Goal: Transaction & Acquisition: Purchase product/service

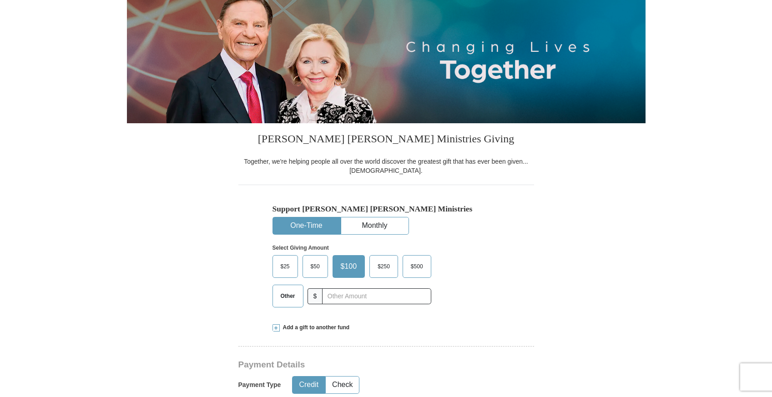
scroll to position [106, 0]
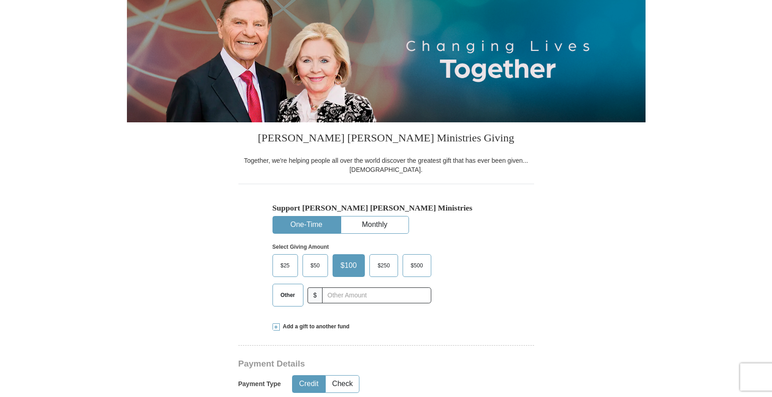
click at [287, 291] on span "Other" at bounding box center [288, 295] width 24 height 14
click at [0, 0] on input "Other" at bounding box center [0, 0] width 0 height 0
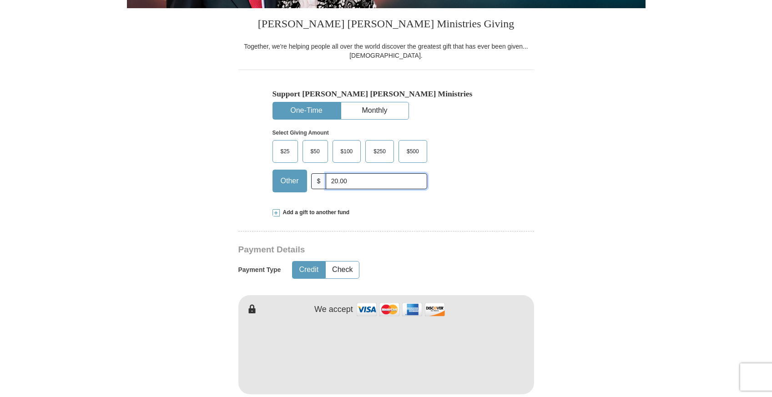
scroll to position [224, 0]
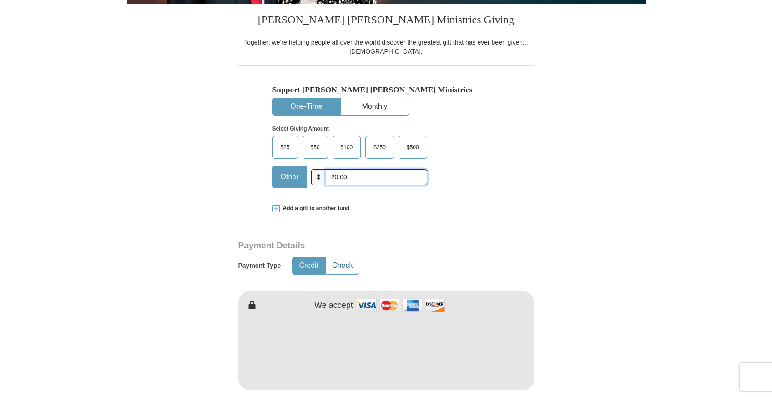
type input "20.00"
click at [348, 263] on button "Check" at bounding box center [342, 265] width 33 height 17
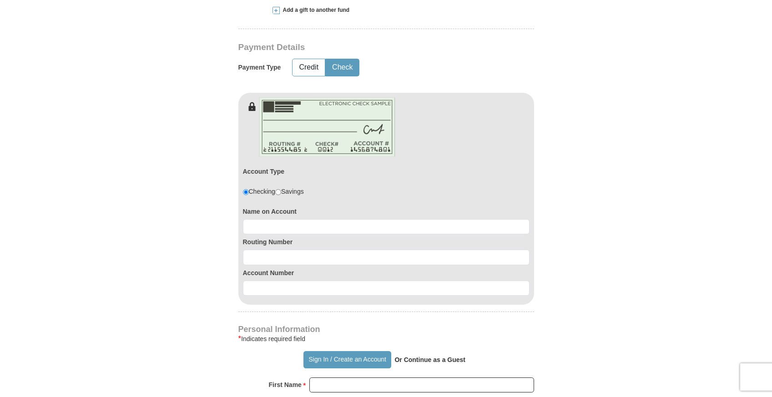
scroll to position [423, 0]
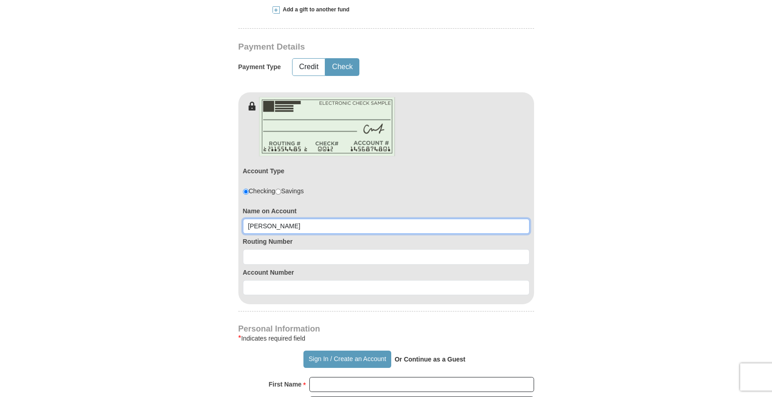
type input "[PERSON_NAME]"
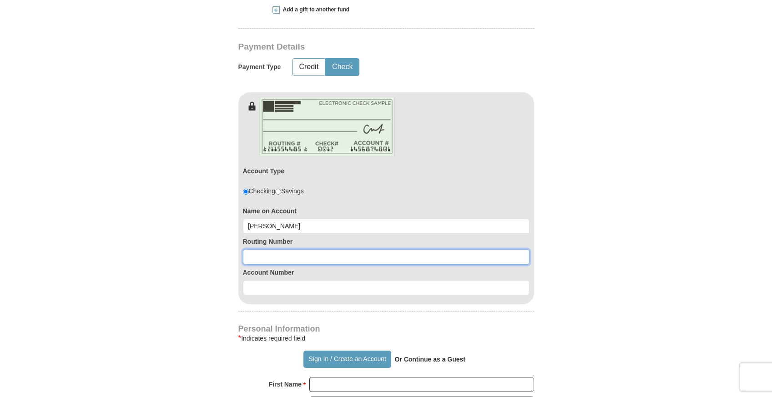
click at [362, 252] on input at bounding box center [386, 256] width 287 height 15
type input "063000047"
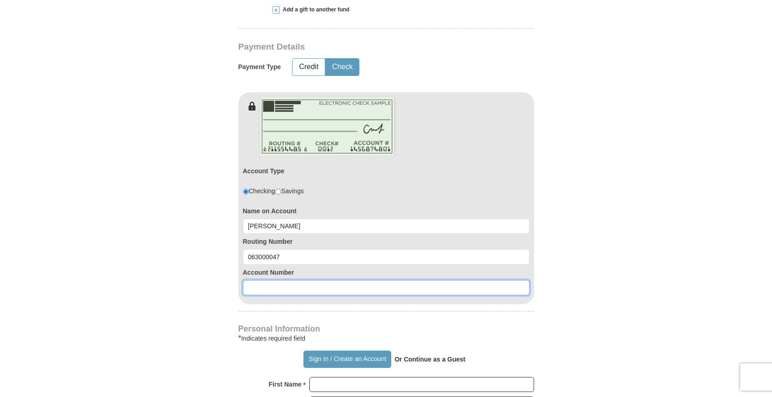
click at [352, 288] on input at bounding box center [386, 287] width 287 height 15
type input "003626168806"
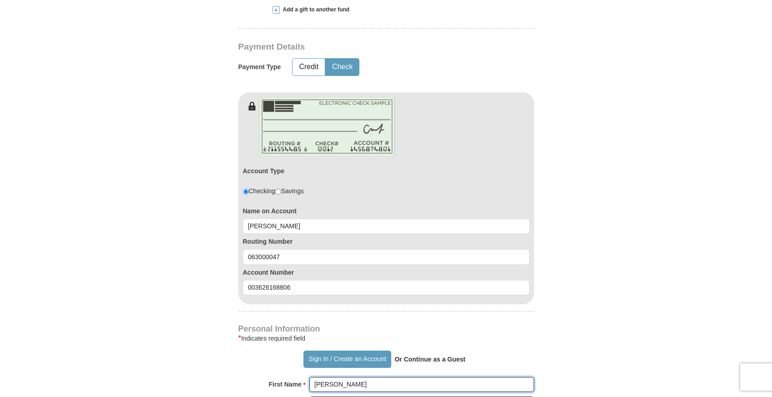
type input "[PERSON_NAME]"
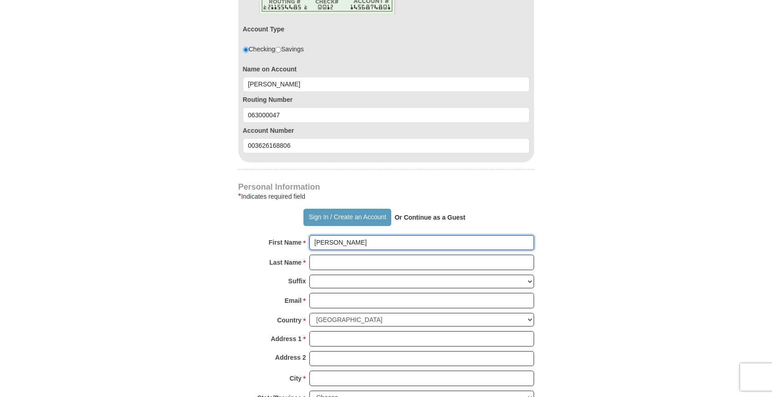
scroll to position [572, 0]
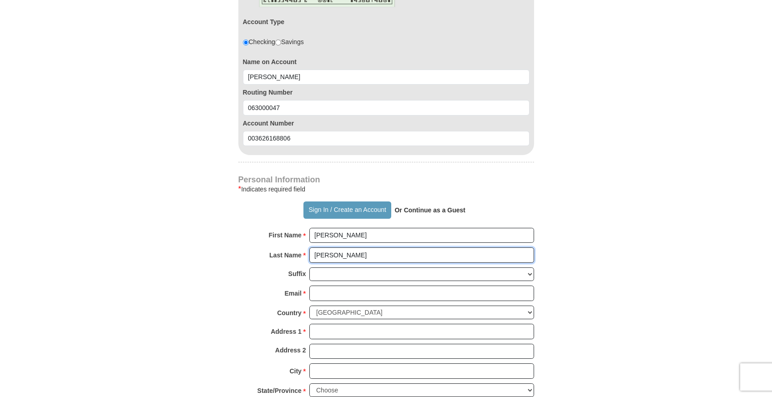
type input "[PERSON_NAME]"
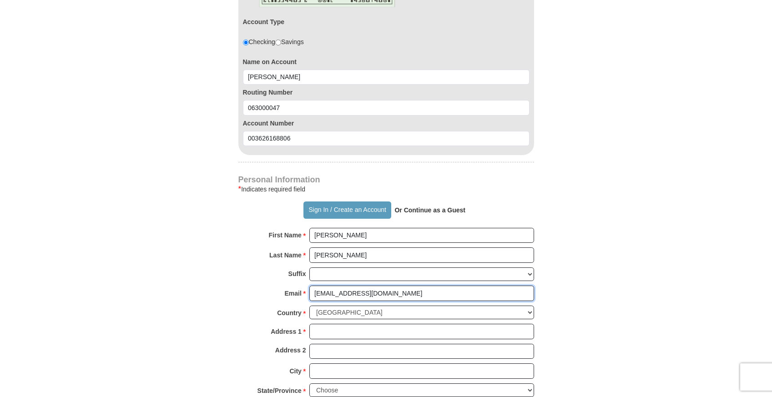
type input "[EMAIL_ADDRESS][DOMAIN_NAME]"
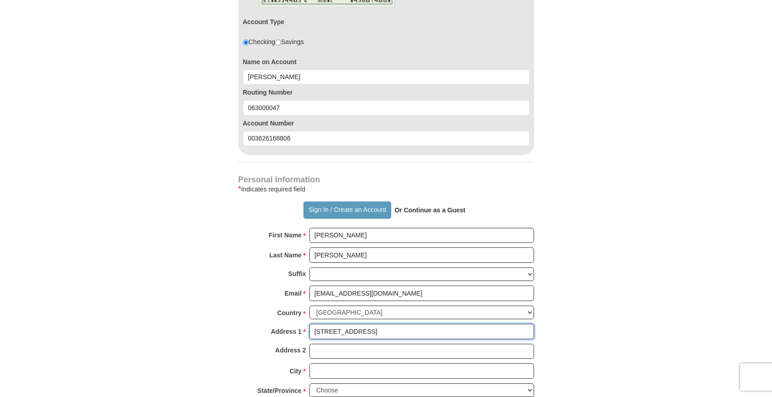
type input "[STREET_ADDRESS]"
type input "Tulsa"
select select "OK"
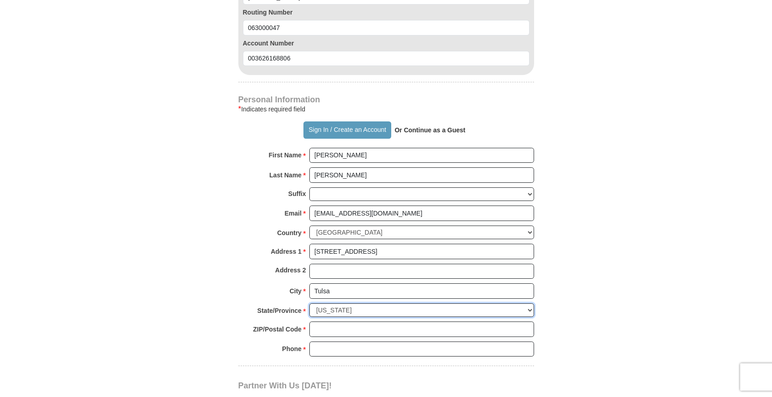
scroll to position [654, 0]
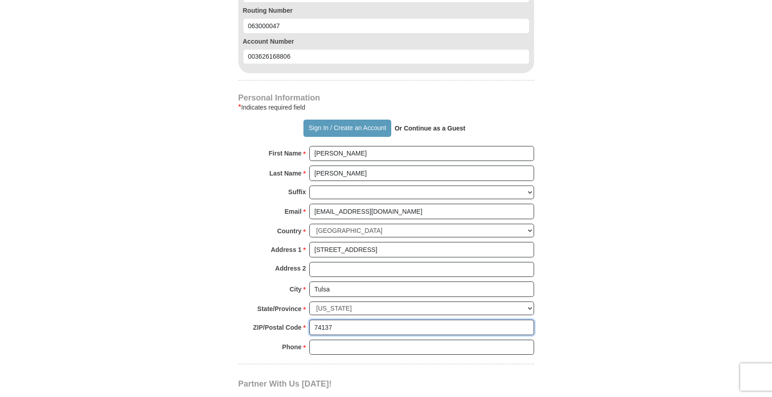
type input "74137"
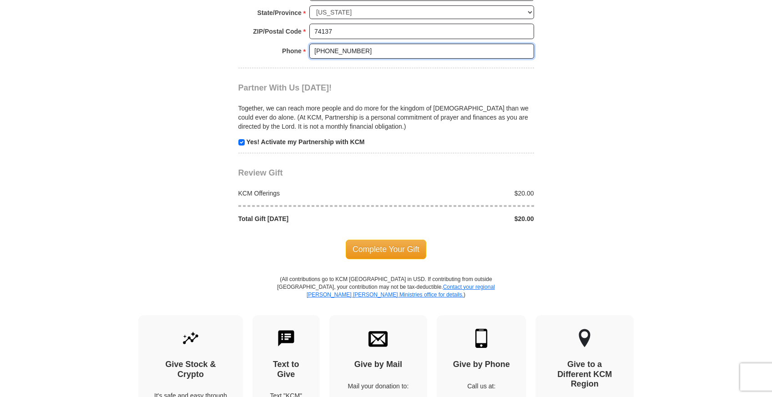
scroll to position [951, 0]
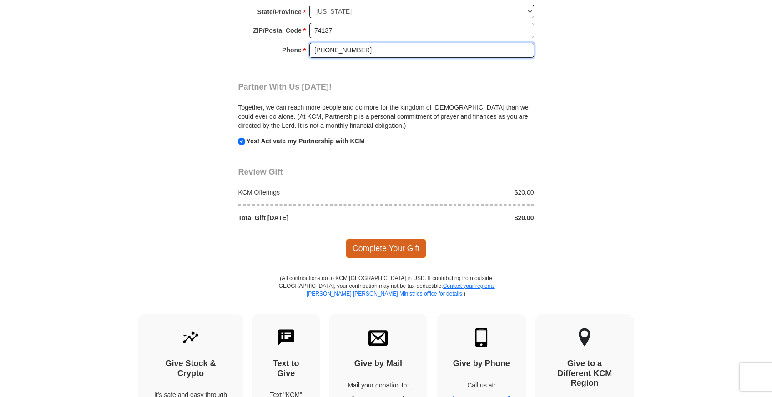
type input "[PHONE_NUMBER]"
click at [391, 239] on span "Complete Your Gift" at bounding box center [386, 248] width 81 height 19
